Goal: Go to known website: Go to known website

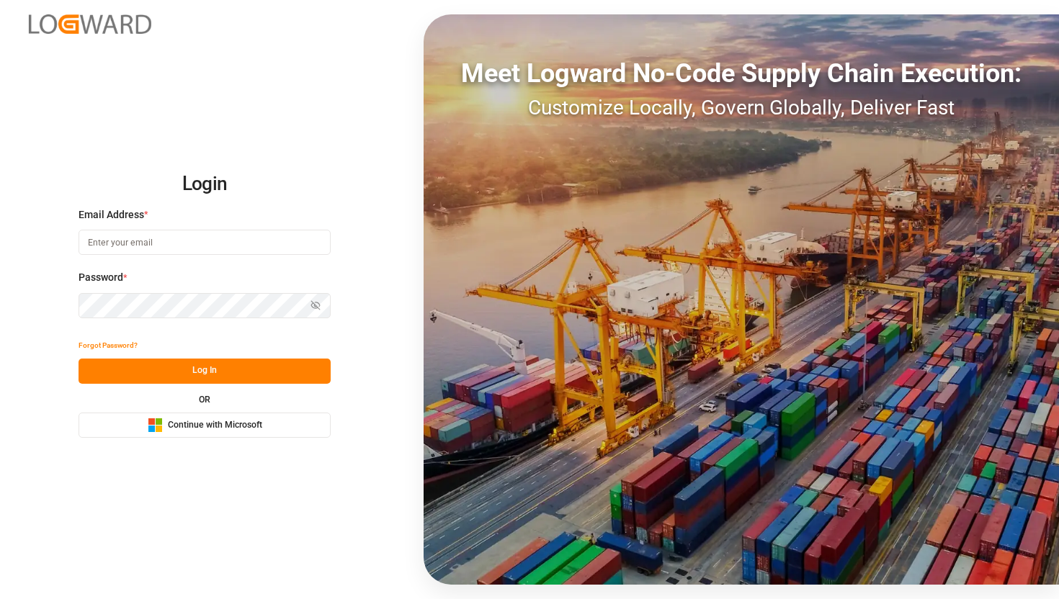
click at [238, 429] on span "Continue with Microsoft" at bounding box center [215, 425] width 94 height 13
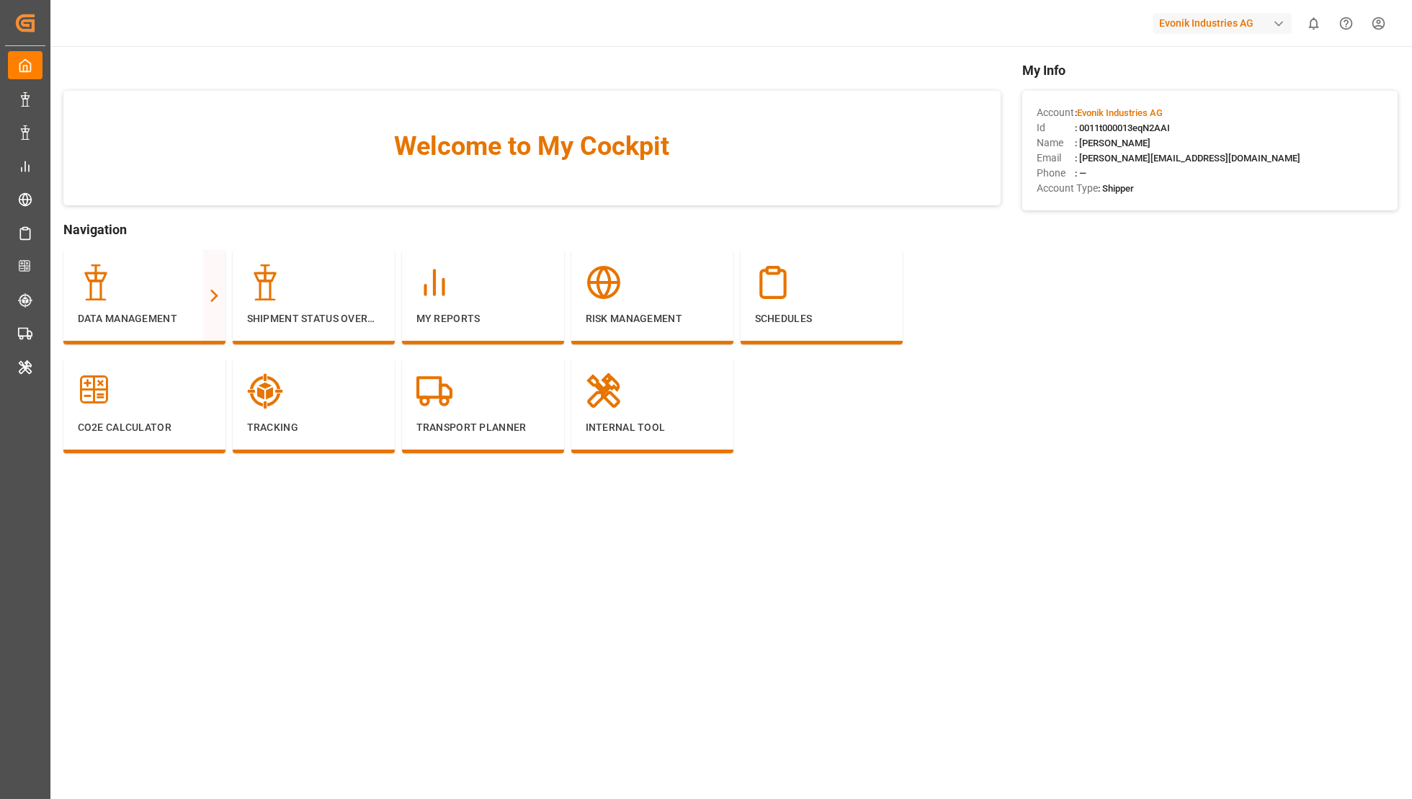
click at [1058, 19] on div "Evonik Industries AG" at bounding box center [1222, 23] width 138 height 21
type input "poch"
click at [1058, 99] on div "PO Pochteca Pochteca-RJ8V" at bounding box center [1226, 97] width 246 height 32
